Goal: Find specific page/section: Find specific page/section

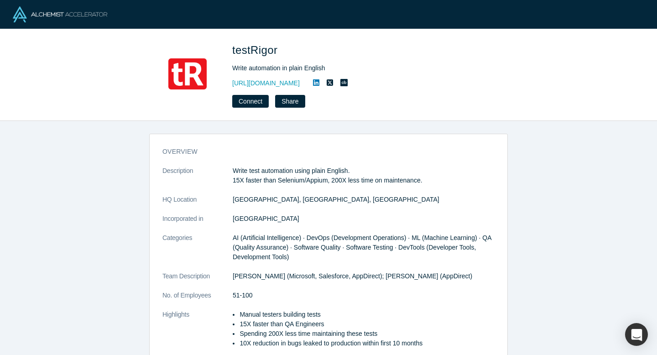
click at [313, 83] on icon at bounding box center [316, 82] width 6 height 7
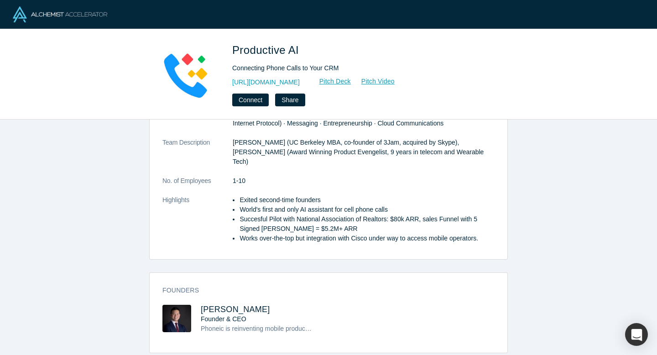
scroll to position [116, 0]
